Goal: Information Seeking & Learning: Check status

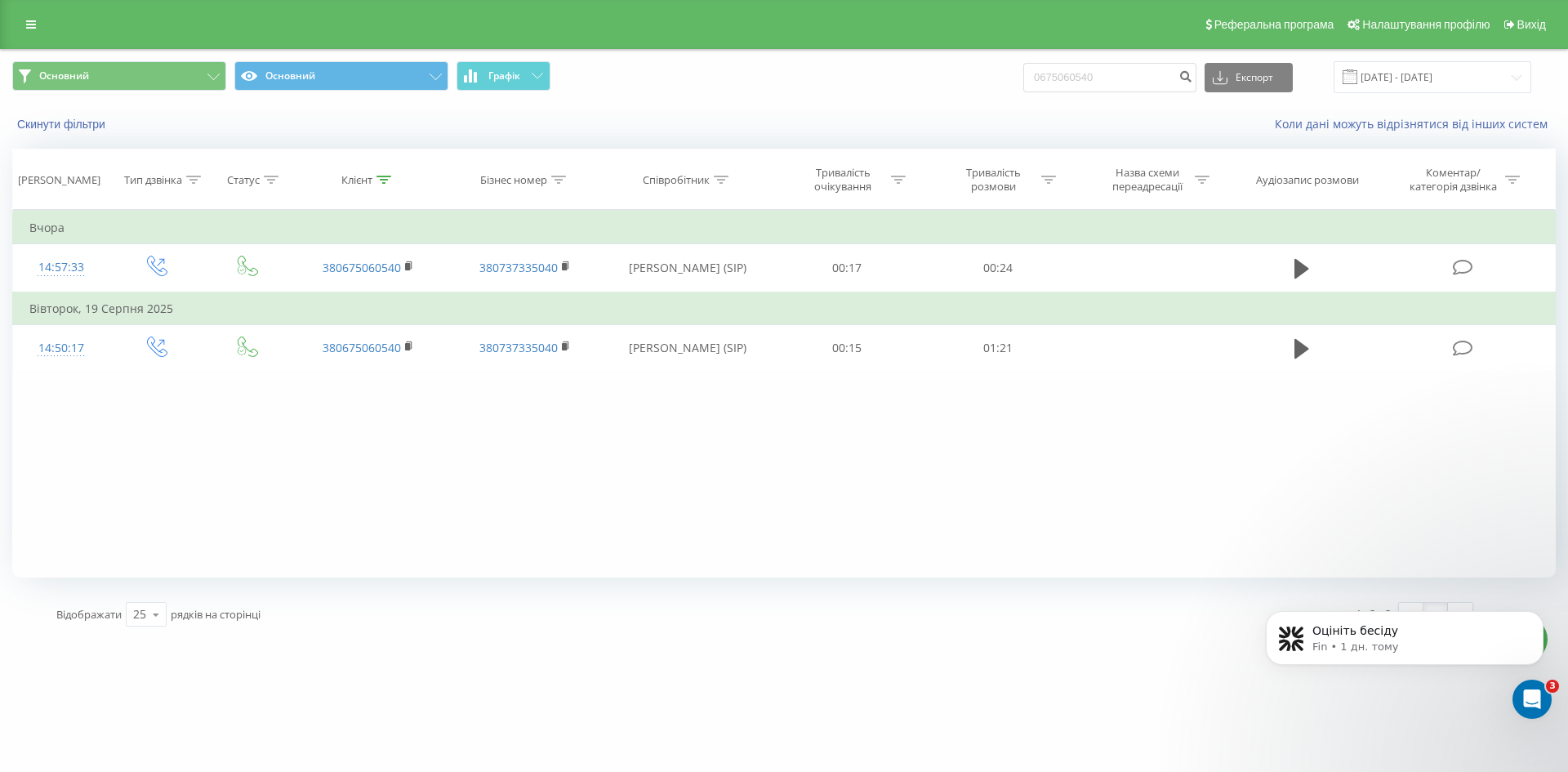
click at [1155, 82] on input "0675060540" at bounding box center [1110, 77] width 173 height 29
type input "0444920272"
click at [1193, 71] on icon "submit" at bounding box center [1185, 74] width 14 height 9
